Goal: Task Accomplishment & Management: Manage account settings

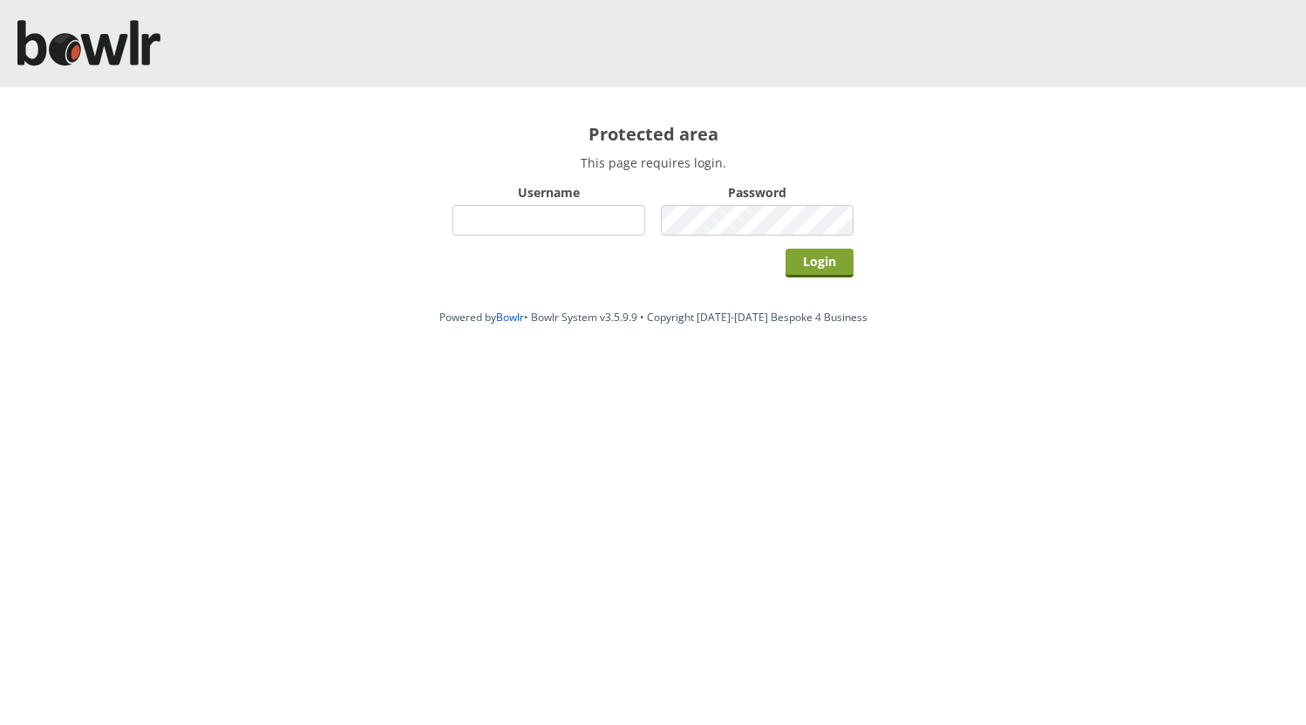
type input "hornseaindoorbowlsclub"
click at [816, 262] on input "Login" at bounding box center [820, 263] width 68 height 29
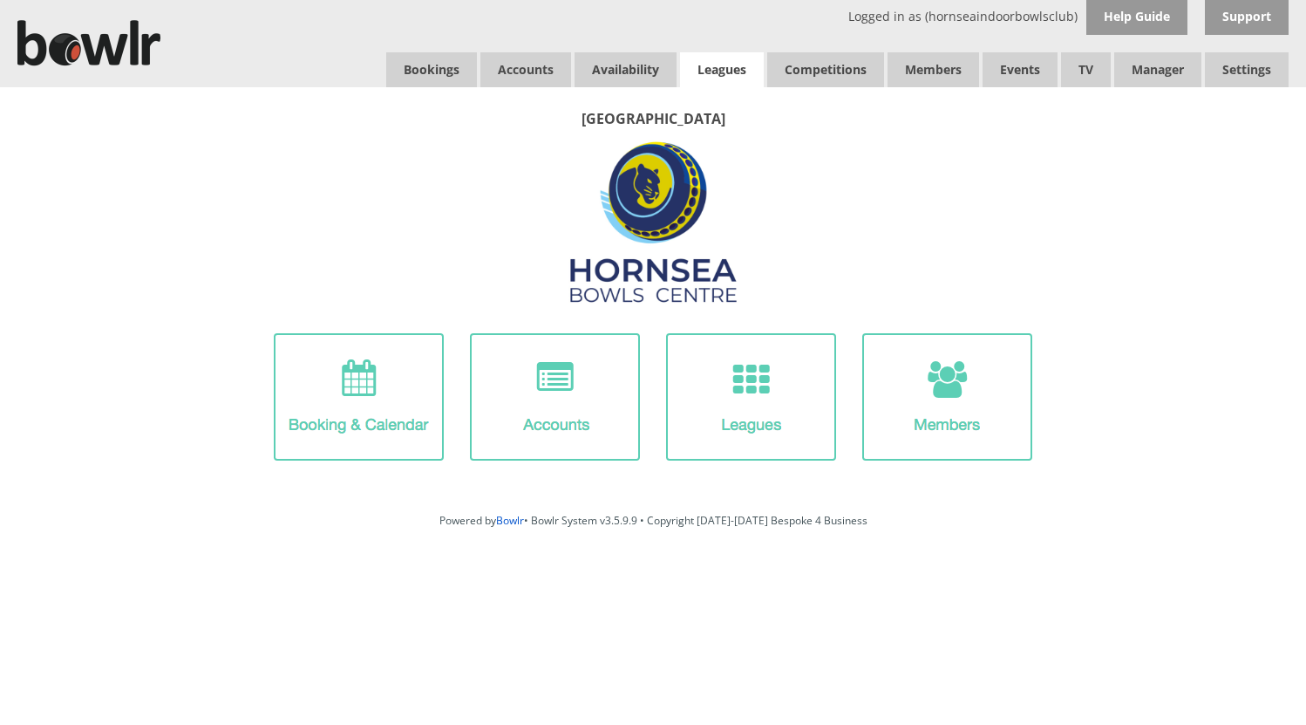
click at [725, 69] on link "Leagues" at bounding box center [722, 69] width 84 height 35
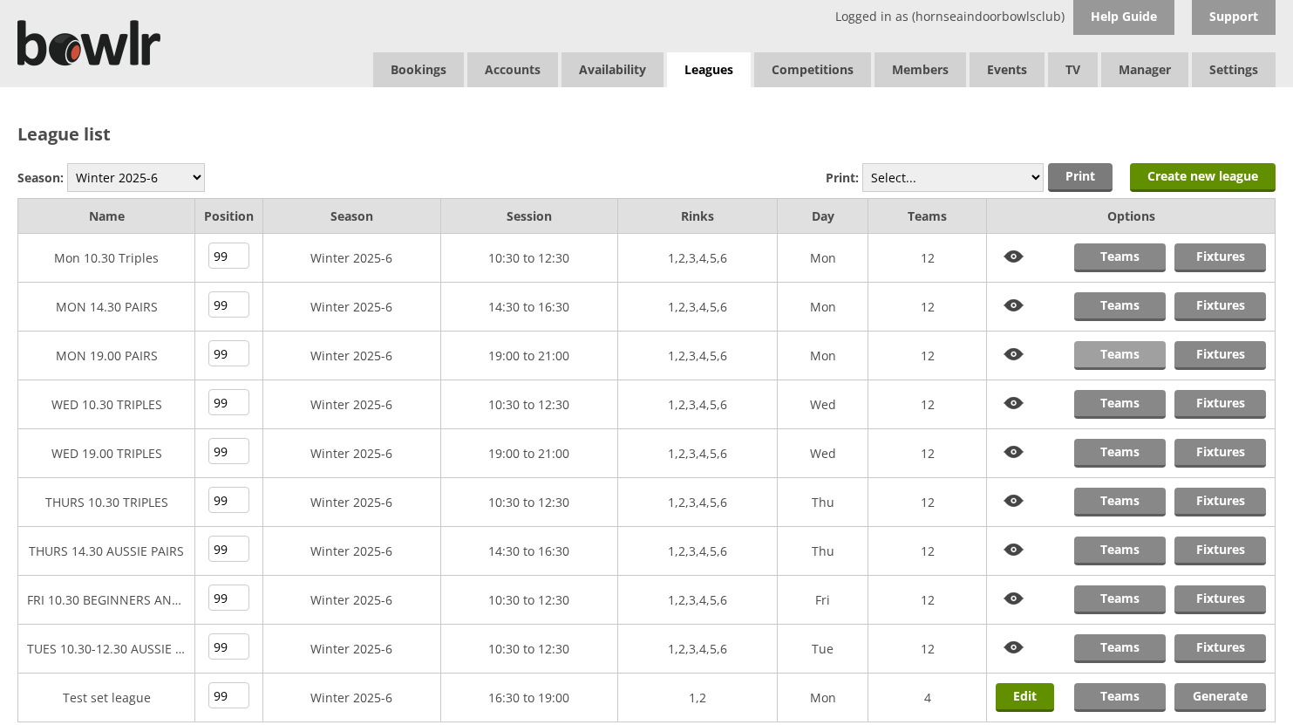
click at [1121, 355] on link "Teams" at bounding box center [1120, 355] width 92 height 29
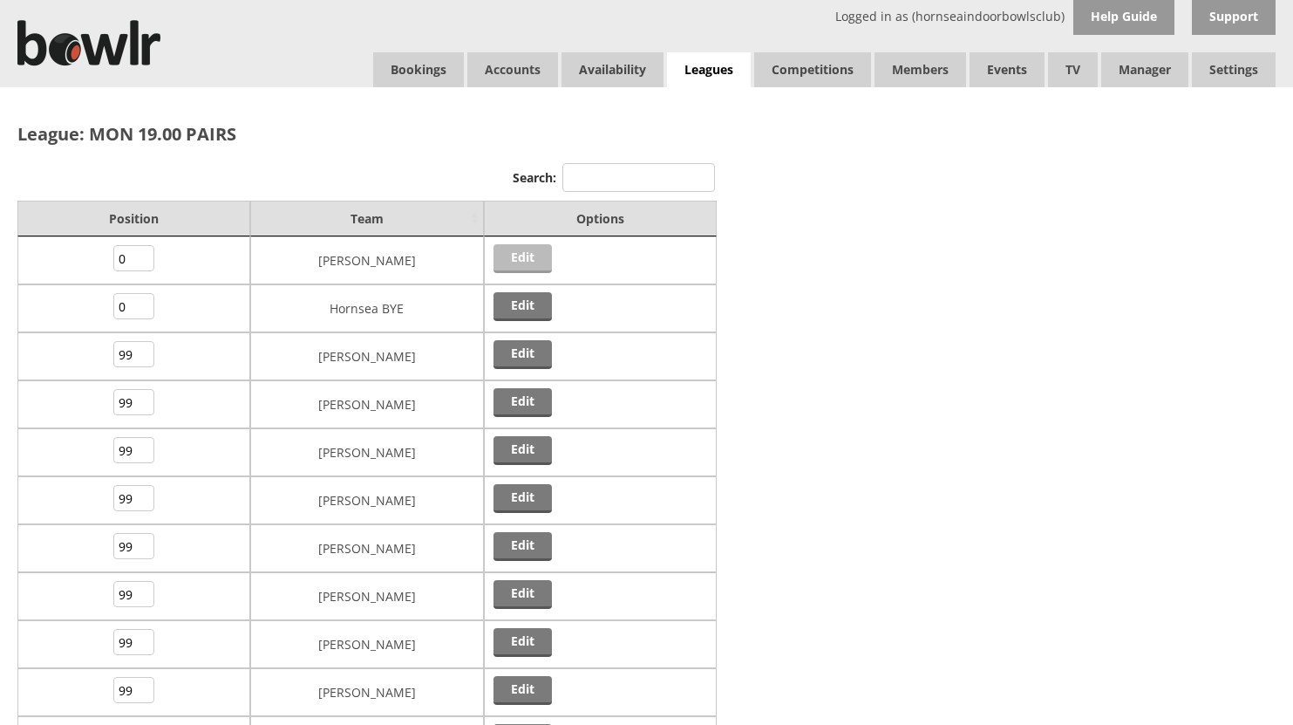
click at [528, 254] on link "Edit" at bounding box center [523, 258] width 58 height 29
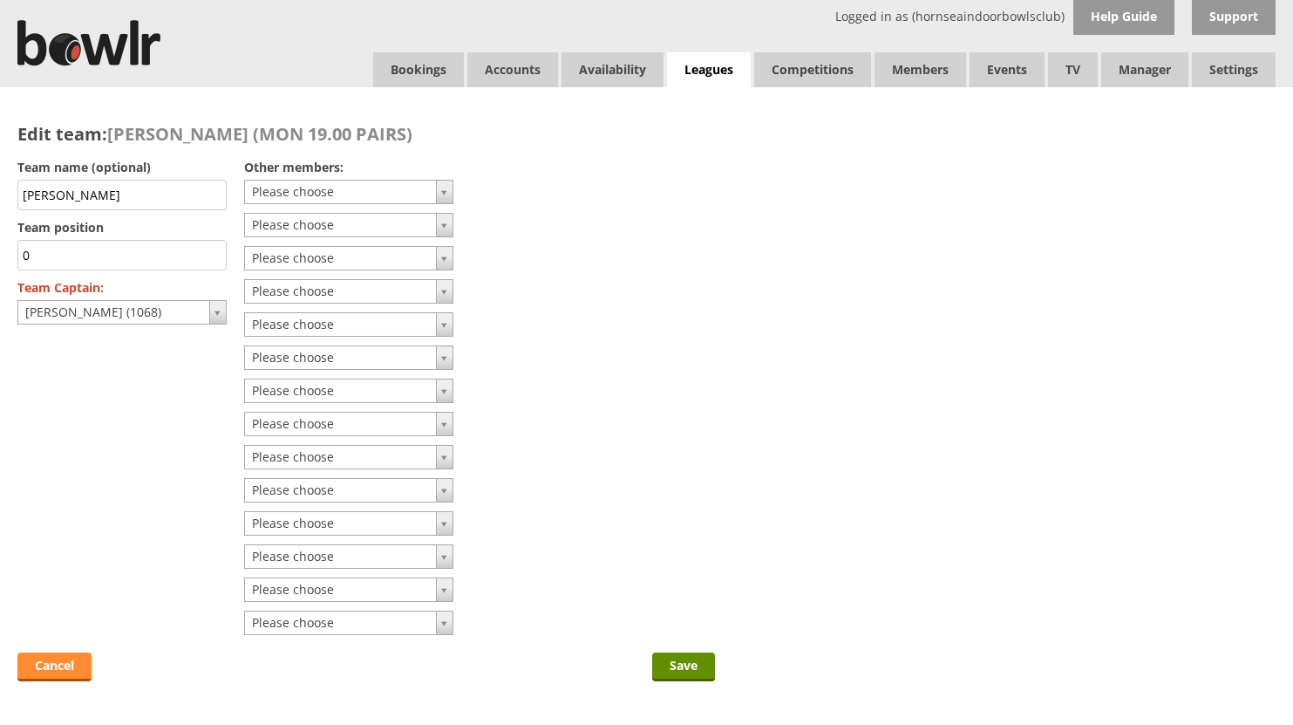
click at [66, 666] on link "Cancel" at bounding box center [54, 666] width 74 height 29
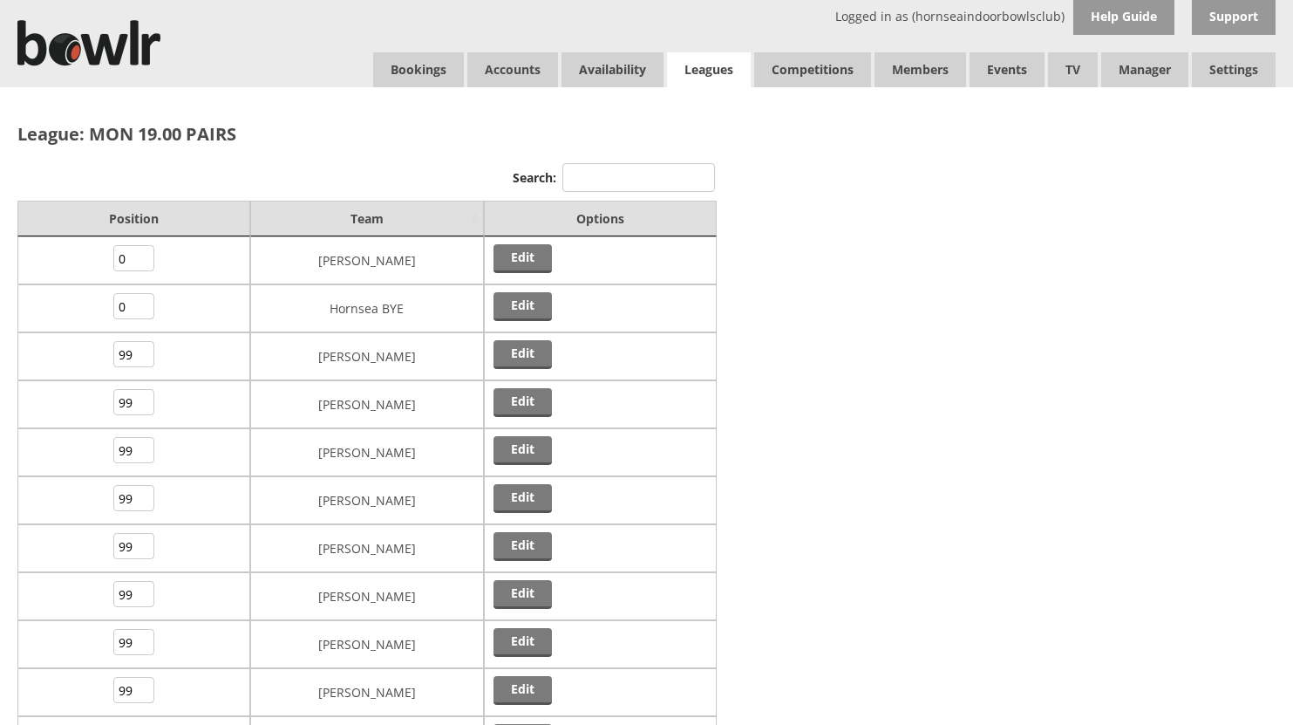
click at [706, 68] on link "Leagues" at bounding box center [709, 70] width 84 height 36
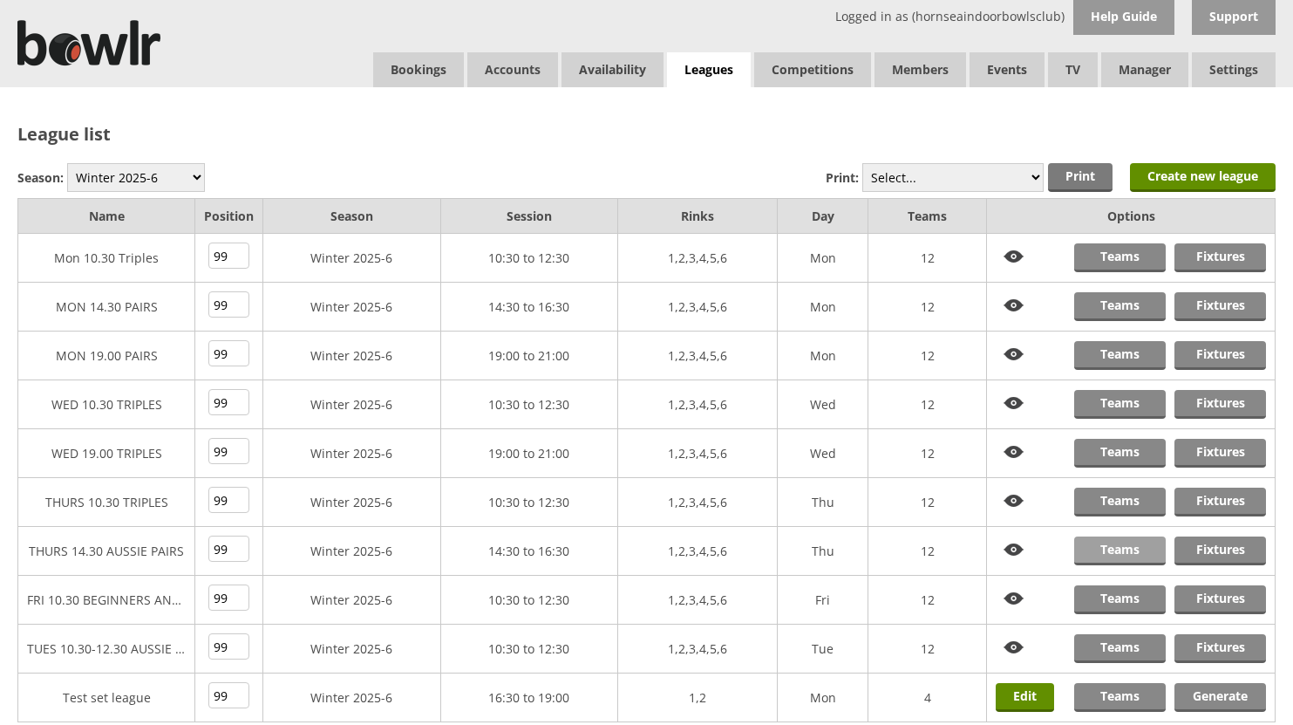
click at [1124, 549] on link "Teams" at bounding box center [1120, 550] width 92 height 29
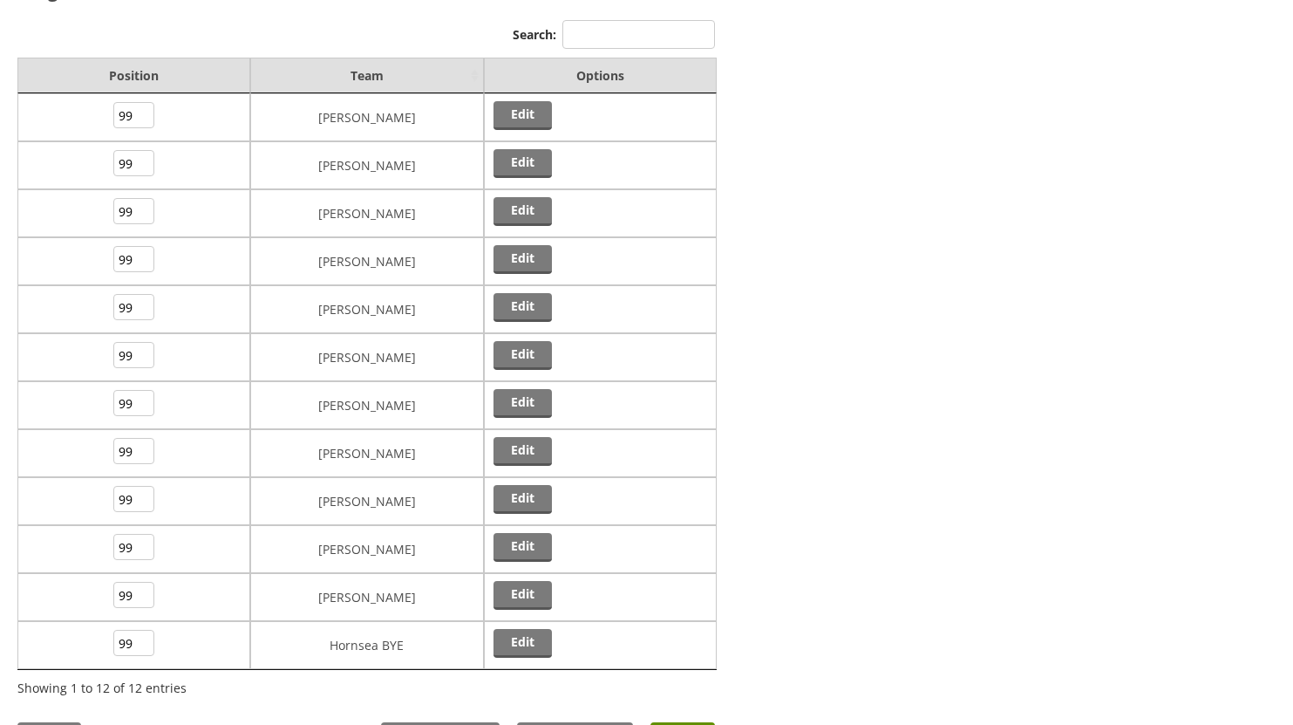
scroll to position [174, 0]
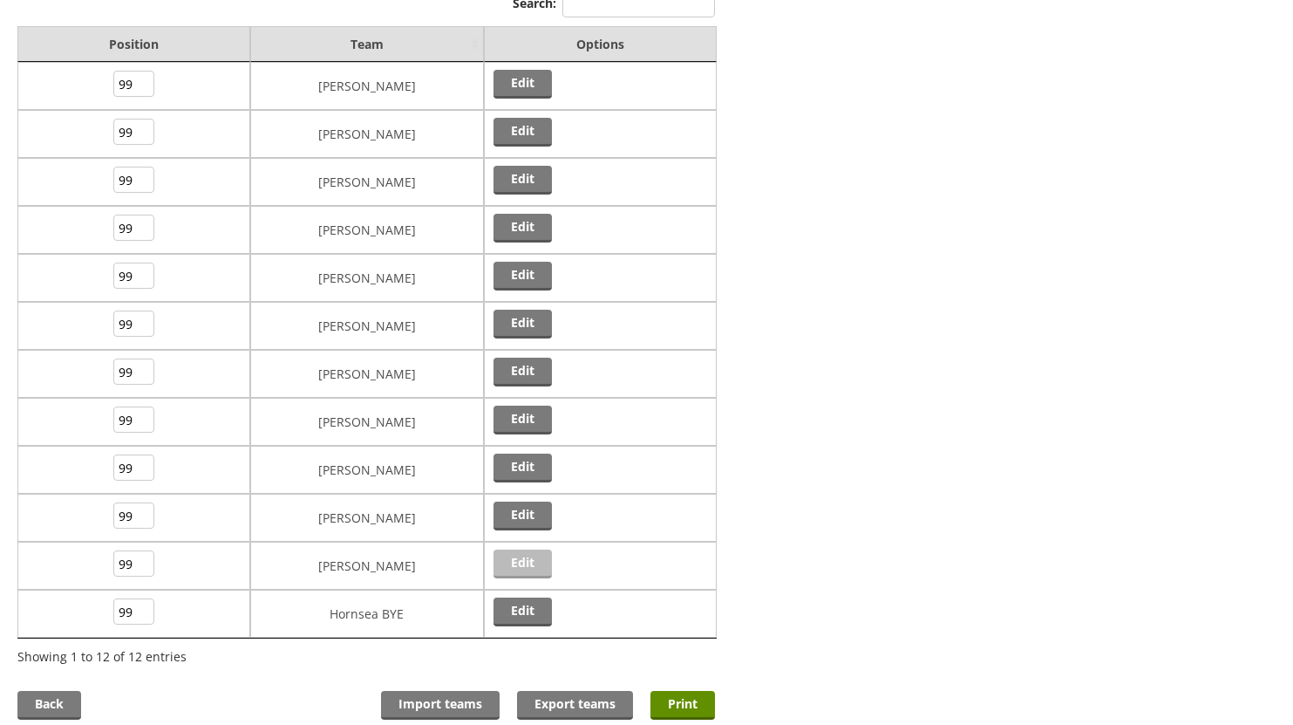
click at [519, 559] on link "Edit" at bounding box center [523, 563] width 58 height 29
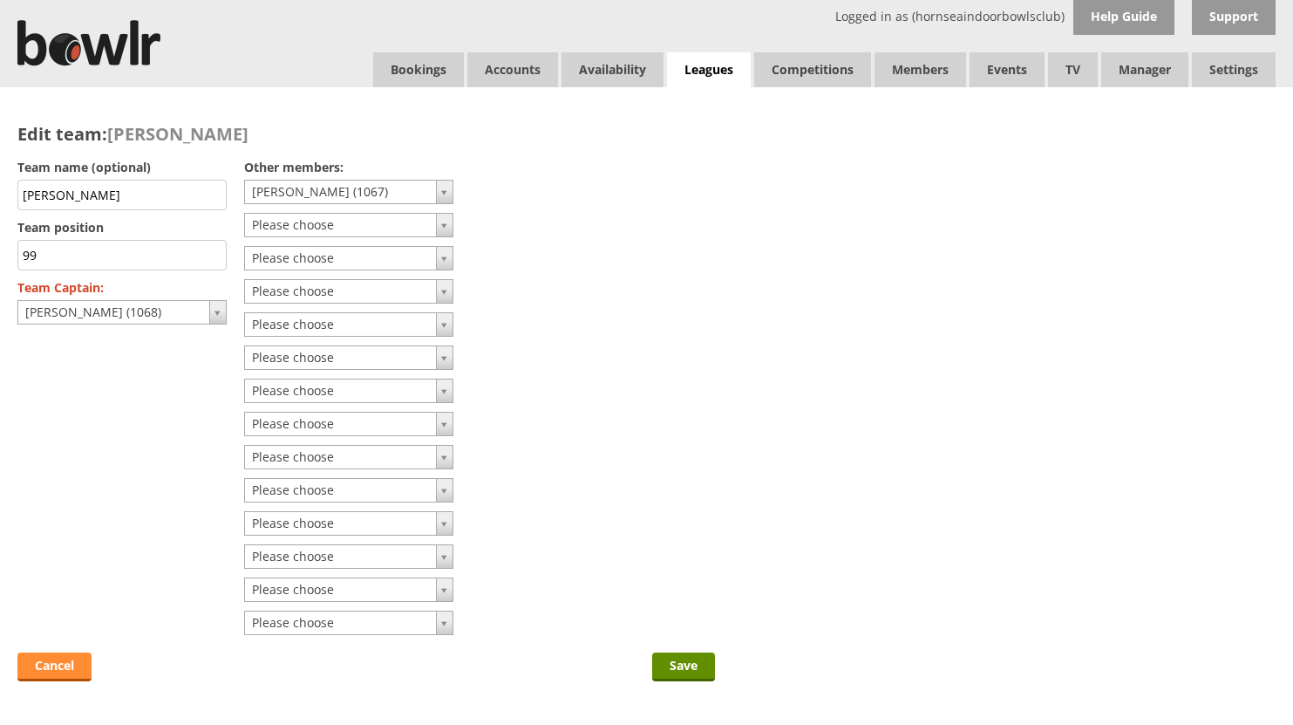
click at [51, 666] on link "Cancel" at bounding box center [54, 666] width 74 height 29
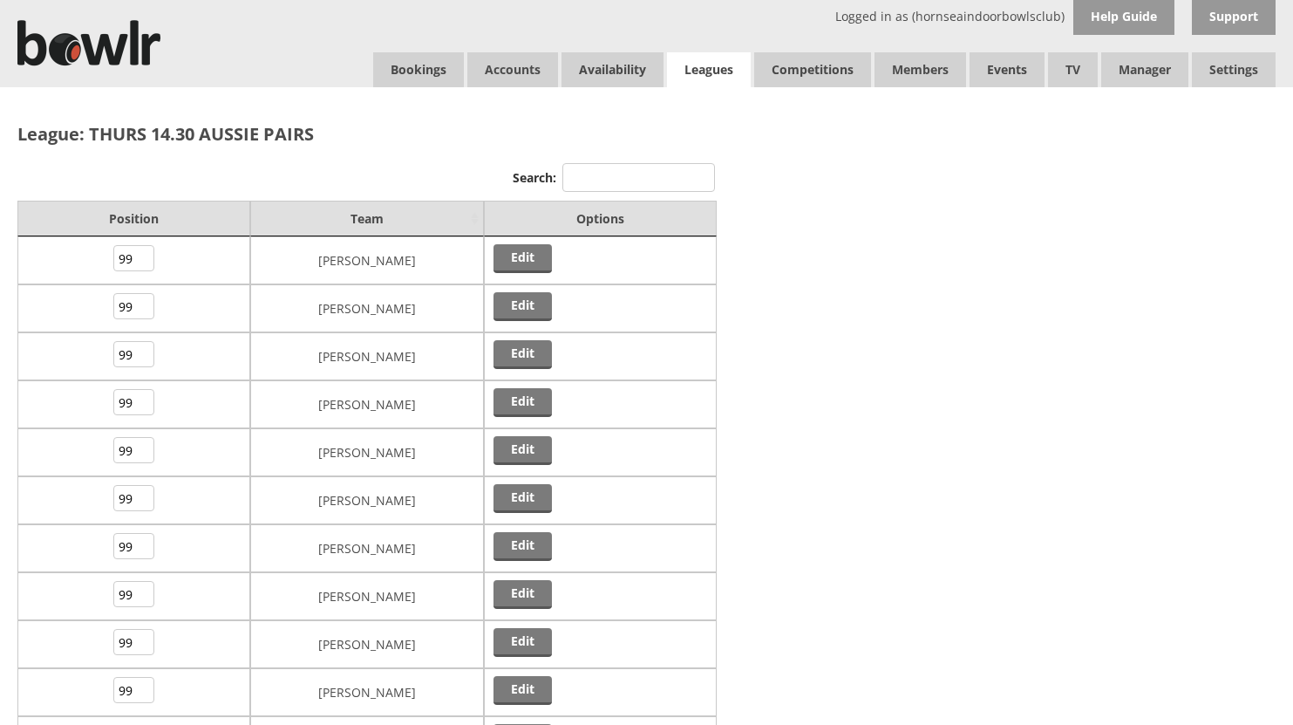
click at [698, 66] on link "Leagues" at bounding box center [709, 70] width 84 height 36
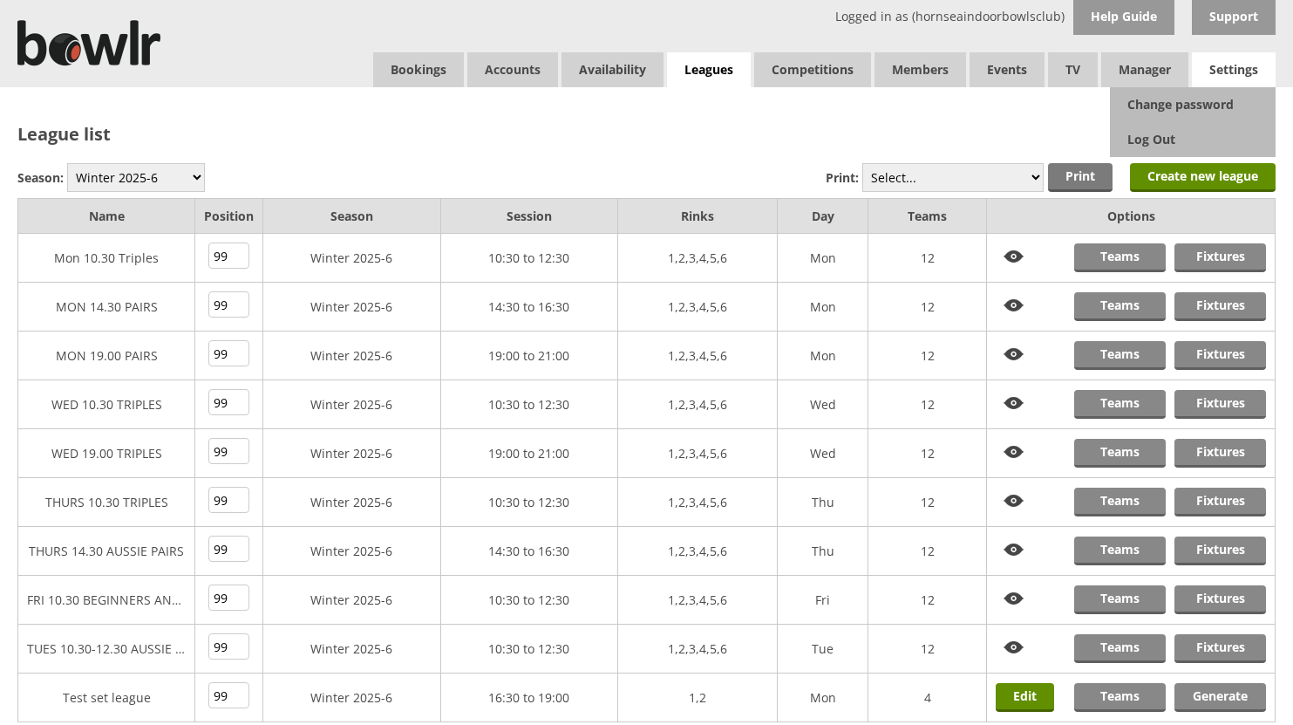
click at [1230, 61] on span "Settings" at bounding box center [1234, 69] width 84 height 35
click at [1155, 139] on link "Log Out" at bounding box center [1193, 139] width 166 height 35
